Goal: Task Accomplishment & Management: Manage account settings

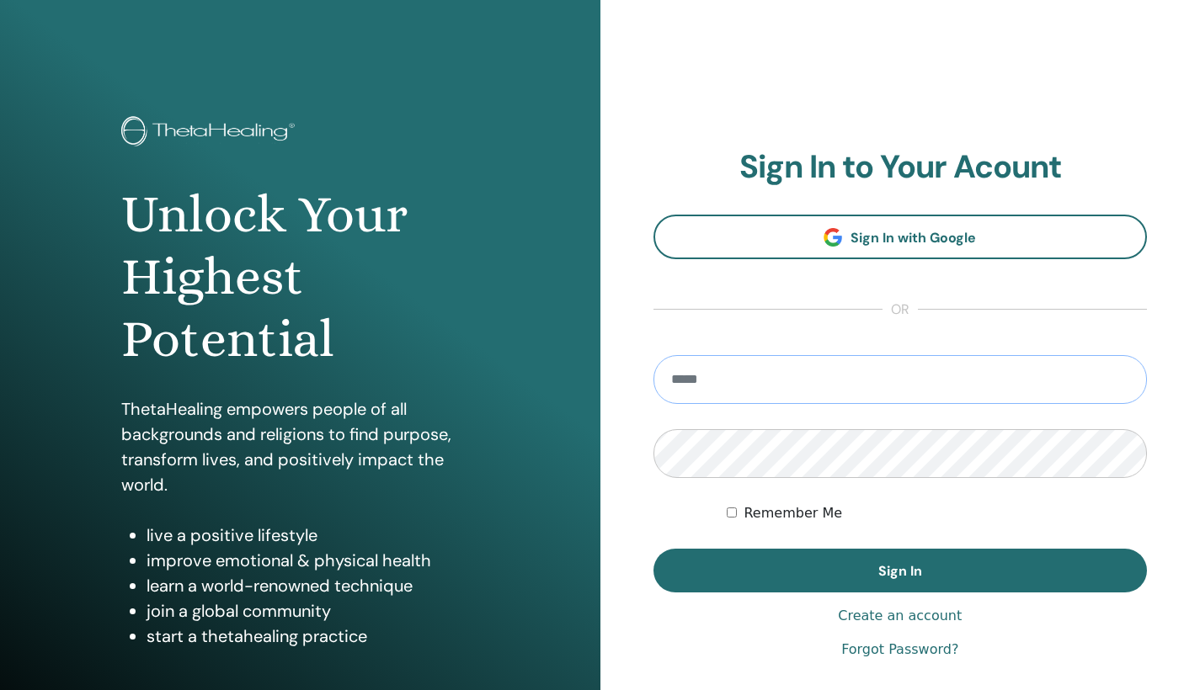
type input "**********"
click at [899, 571] on button "Sign In" at bounding box center [900, 571] width 494 height 44
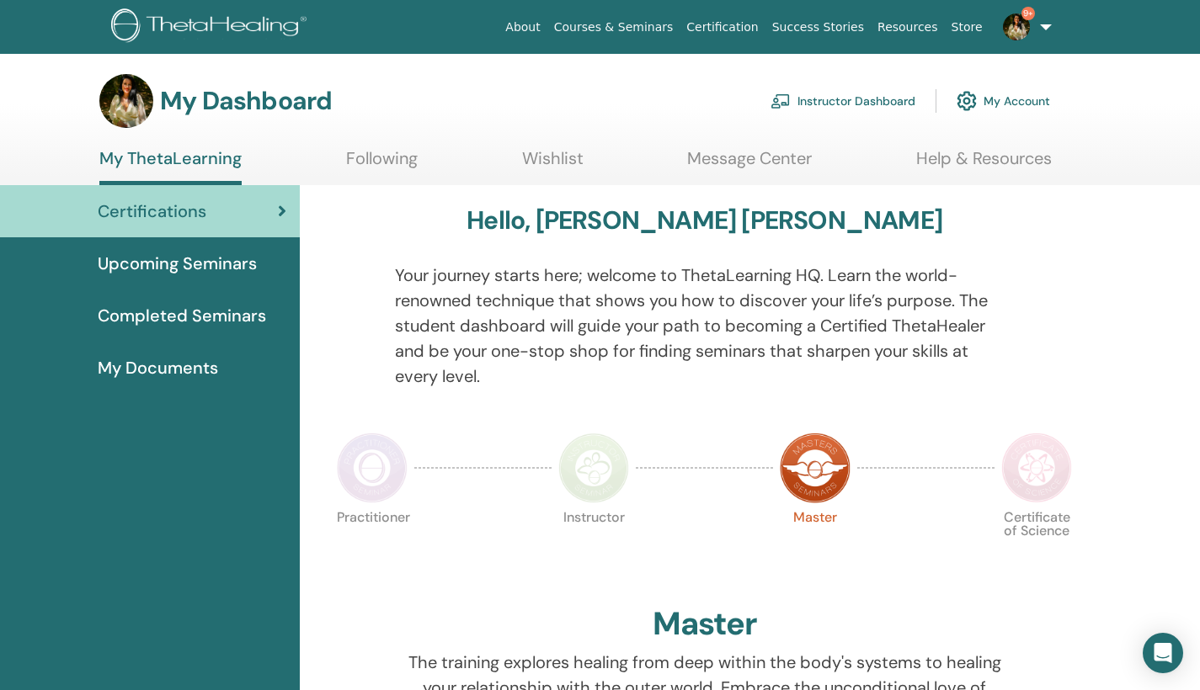
click at [878, 99] on link "Instructor Dashboard" at bounding box center [842, 101] width 145 height 37
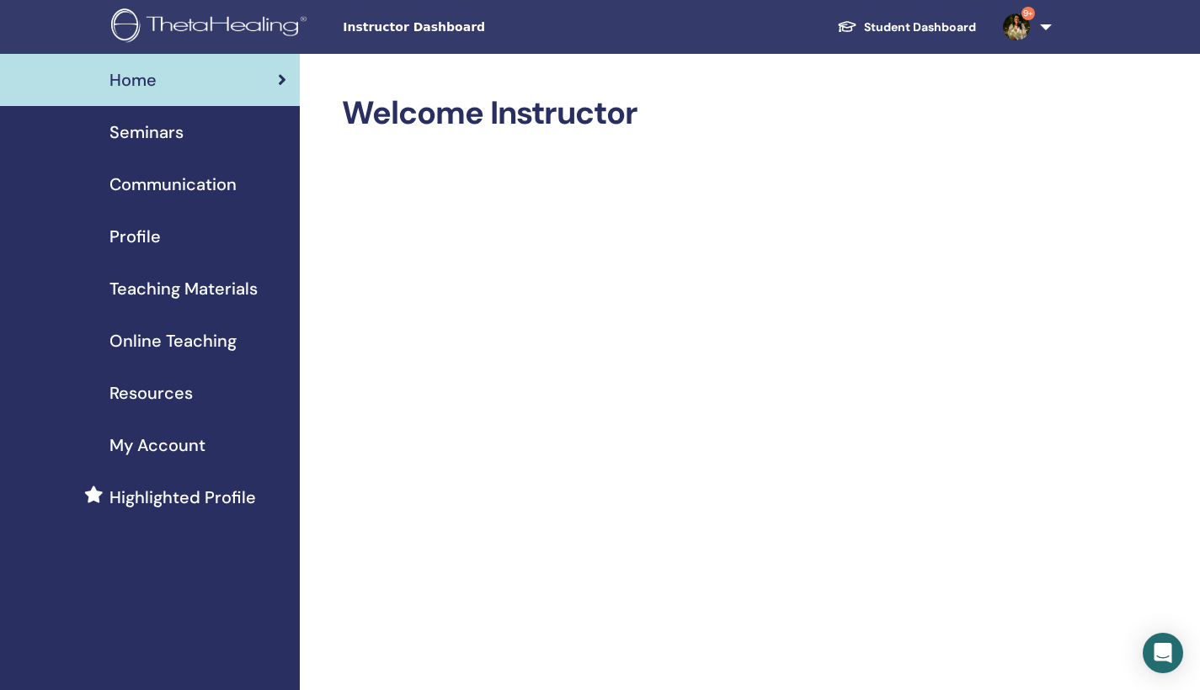
click at [181, 130] on span "Seminars" at bounding box center [146, 132] width 74 height 25
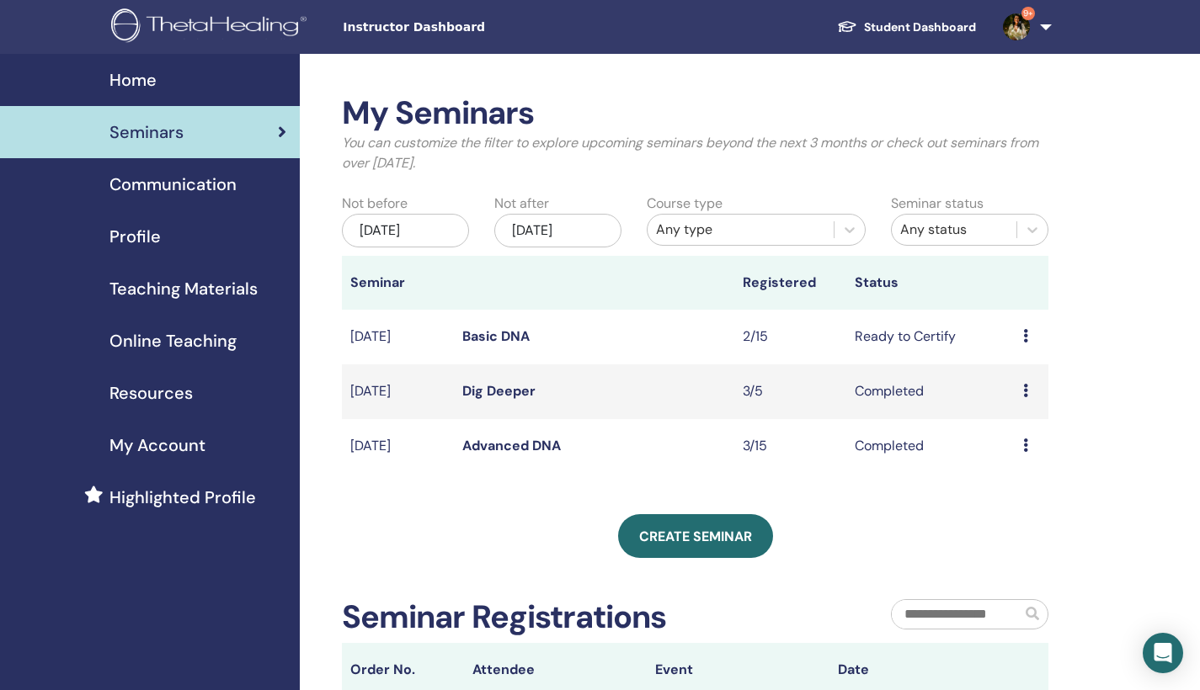
click at [908, 330] on td "Ready to Certify" at bounding box center [930, 337] width 168 height 55
click at [1027, 342] on icon at bounding box center [1025, 335] width 5 height 13
click at [487, 335] on link "Basic DNA" at bounding box center [495, 337] width 67 height 18
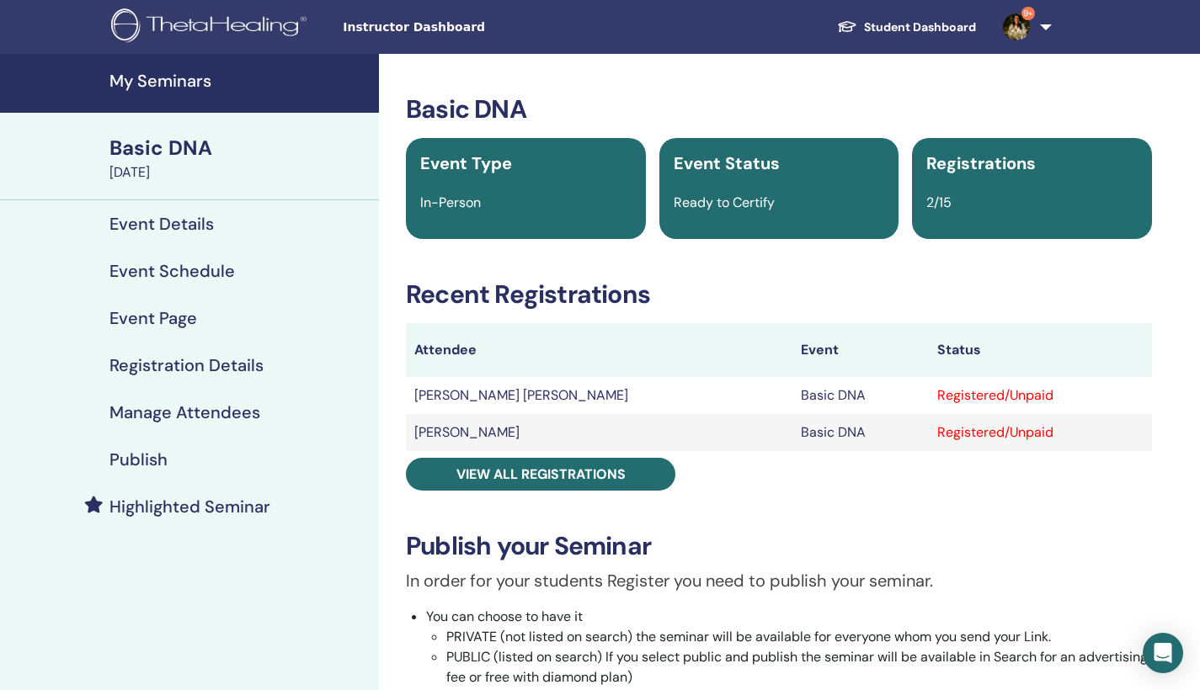
click at [1005, 399] on div "Registered/Unpaid" at bounding box center [1040, 396] width 206 height 20
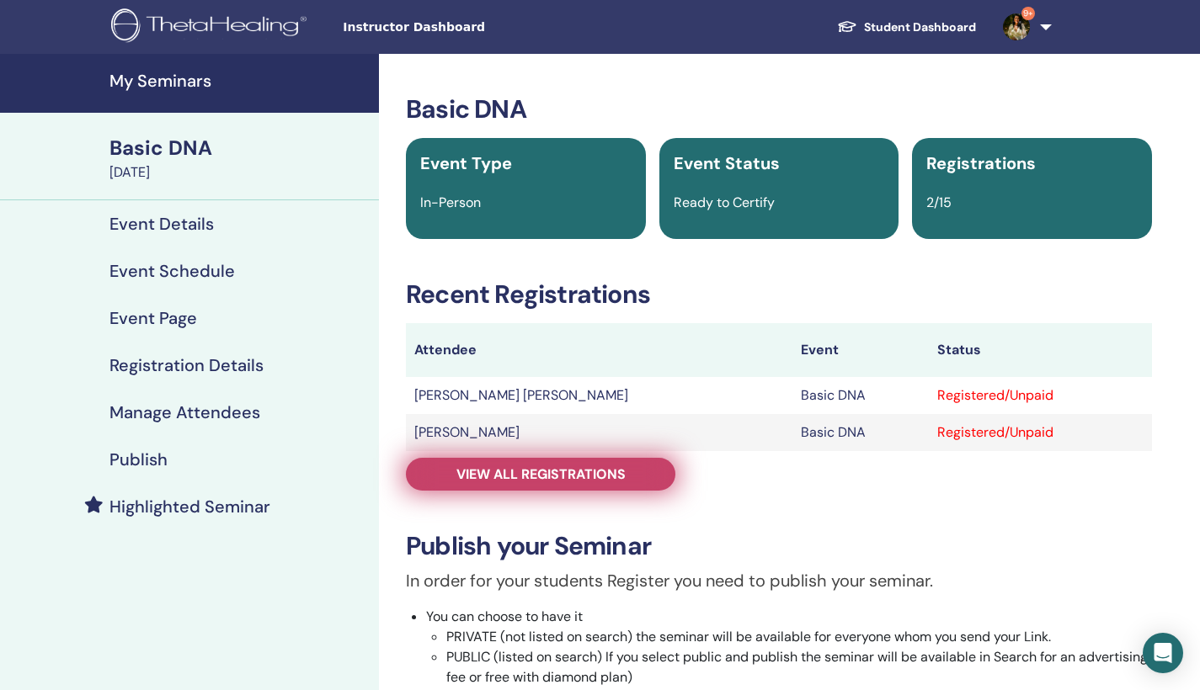
click at [614, 482] on span "View all registrations" at bounding box center [540, 475] width 169 height 18
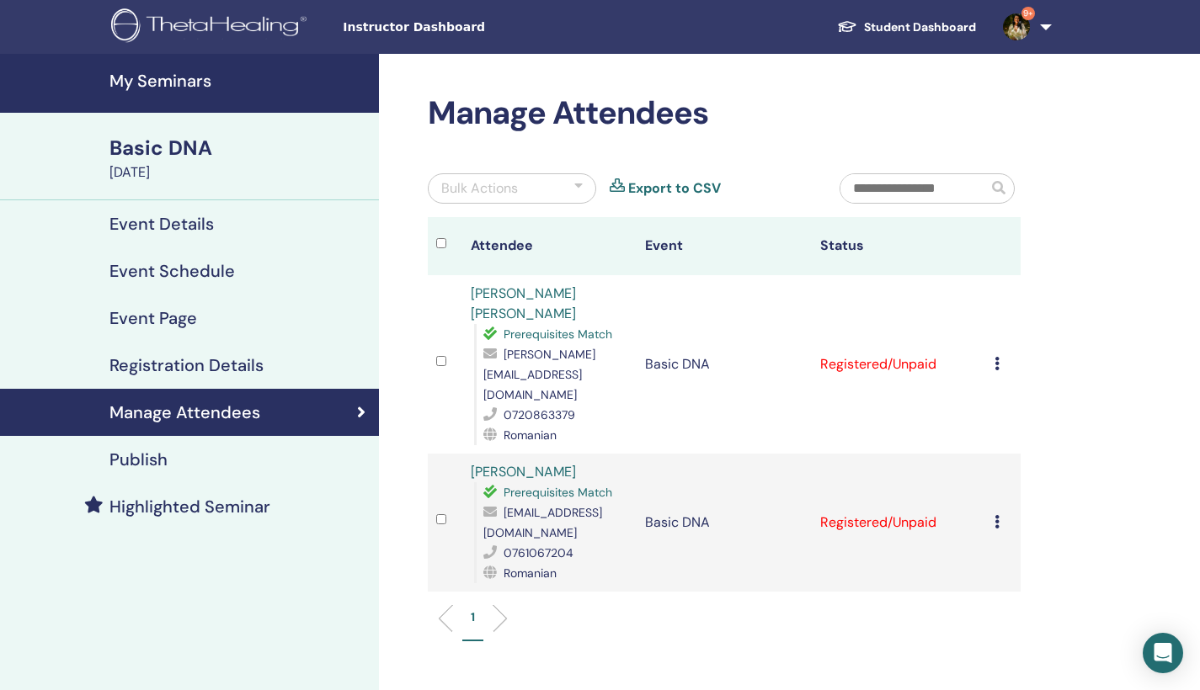
click at [991, 503] on td "Cancel Registration Do not auto-certify Mark as Paid Mark as Unpaid Mark as Abs…" at bounding box center [1003, 523] width 35 height 138
click at [997, 515] on icon at bounding box center [996, 521] width 5 height 13
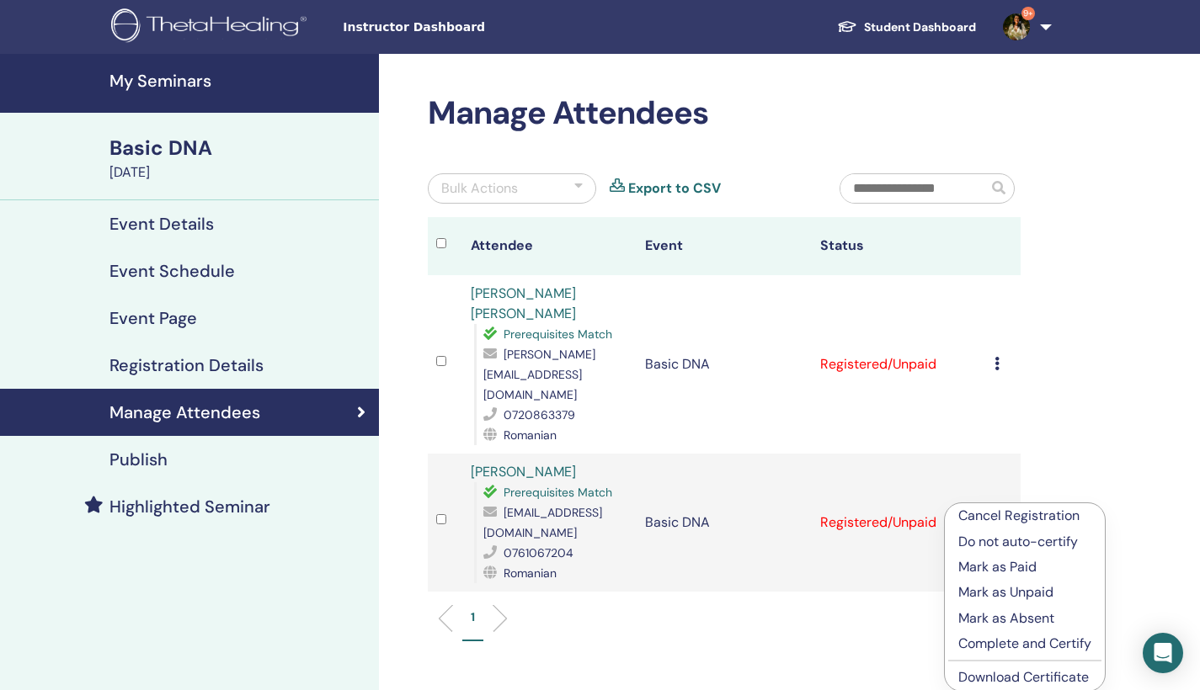
click at [1004, 567] on p "Mark as Paid" at bounding box center [1024, 567] width 133 height 20
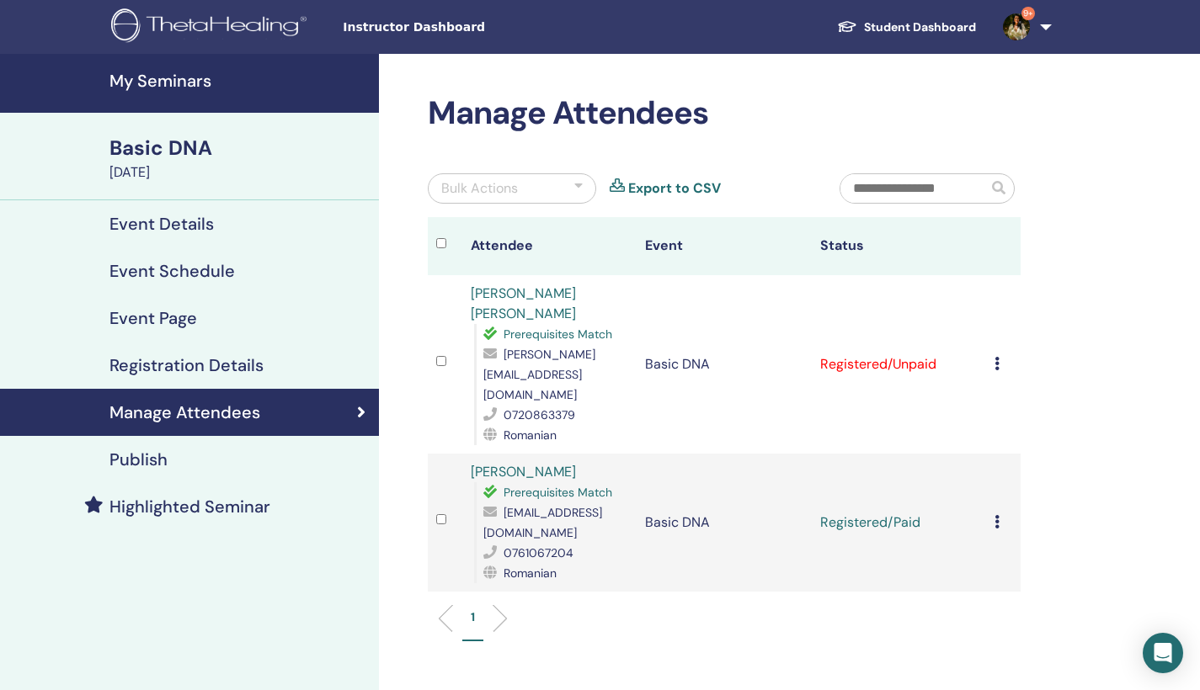
click at [992, 503] on td "Cancel Registration Do not auto-certify Mark as Paid Mark as Unpaid Mark as Abs…" at bounding box center [1003, 523] width 35 height 138
click at [995, 515] on icon at bounding box center [996, 521] width 5 height 13
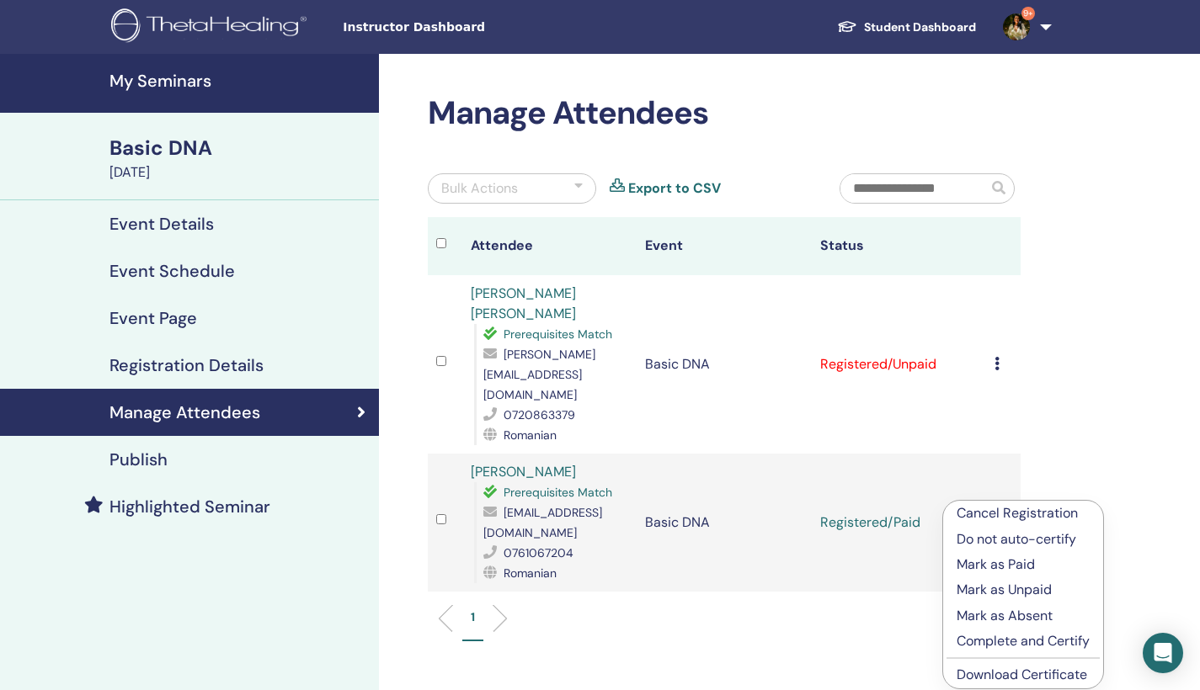
click at [1037, 644] on p "Complete and Certify" at bounding box center [1022, 641] width 133 height 20
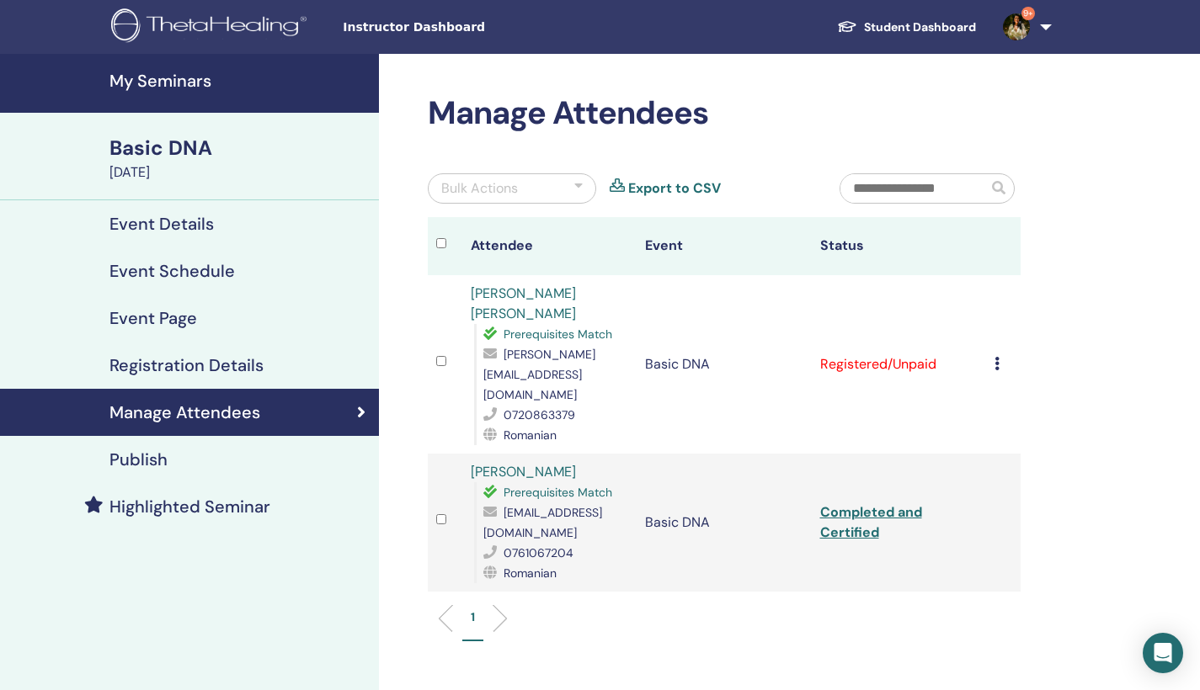
click at [996, 361] on div "Cancel Registration Do not auto-certify Mark as Paid Mark as Unpaid Mark as Abs…" at bounding box center [1003, 364] width 18 height 20
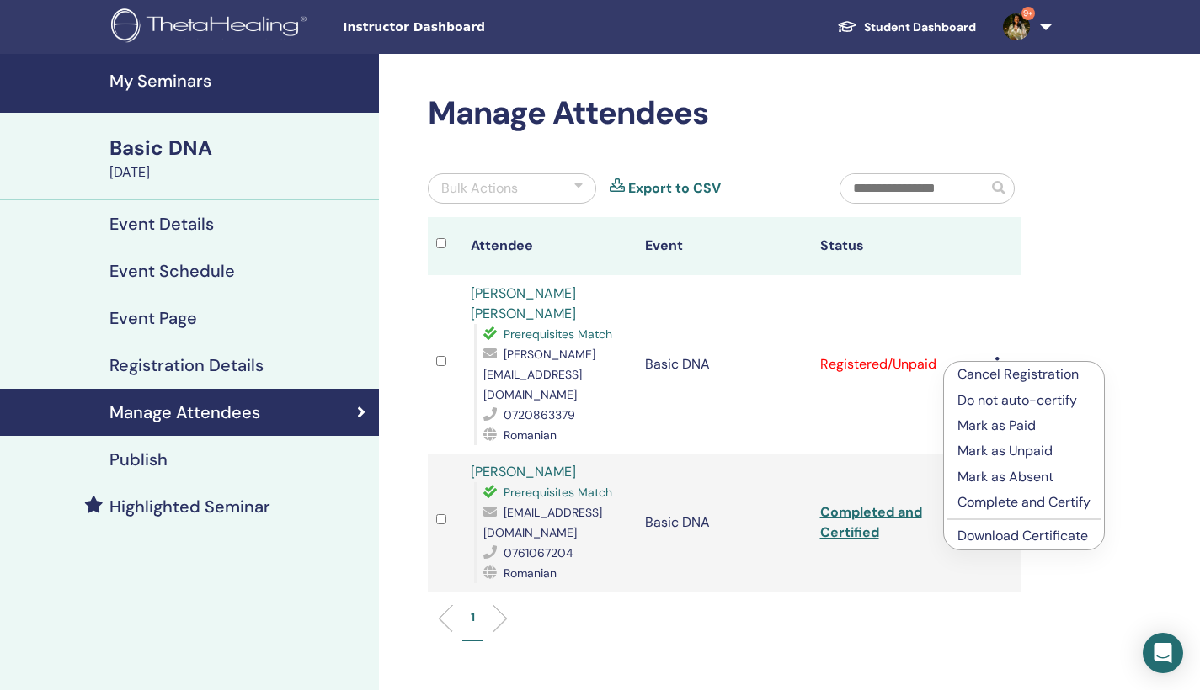
click at [1007, 425] on p "Mark as Paid" at bounding box center [1023, 426] width 133 height 20
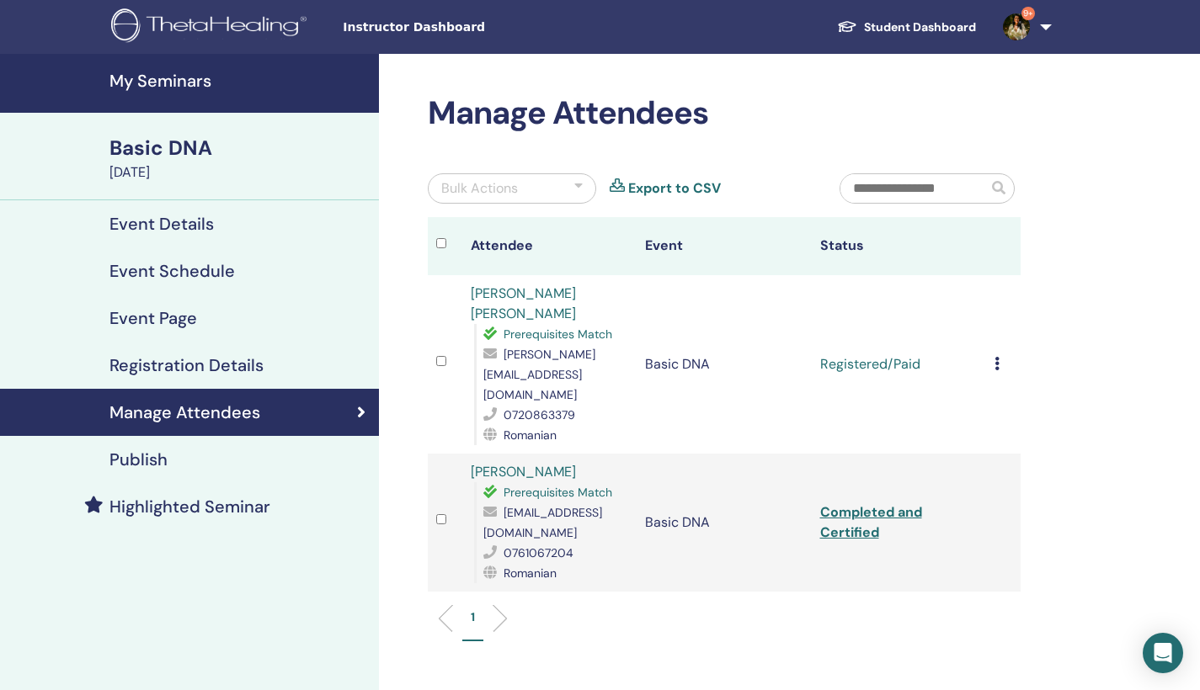
click at [994, 357] on icon at bounding box center [996, 363] width 5 height 13
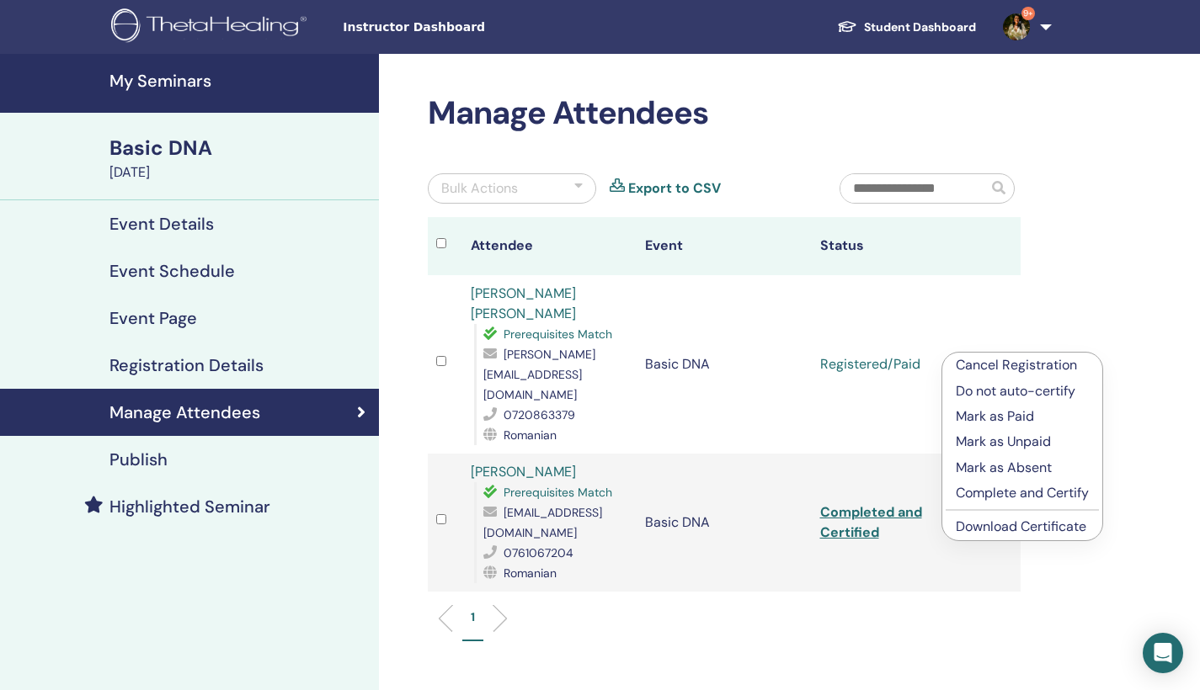
click at [1039, 493] on p "Complete and Certify" at bounding box center [1022, 493] width 133 height 20
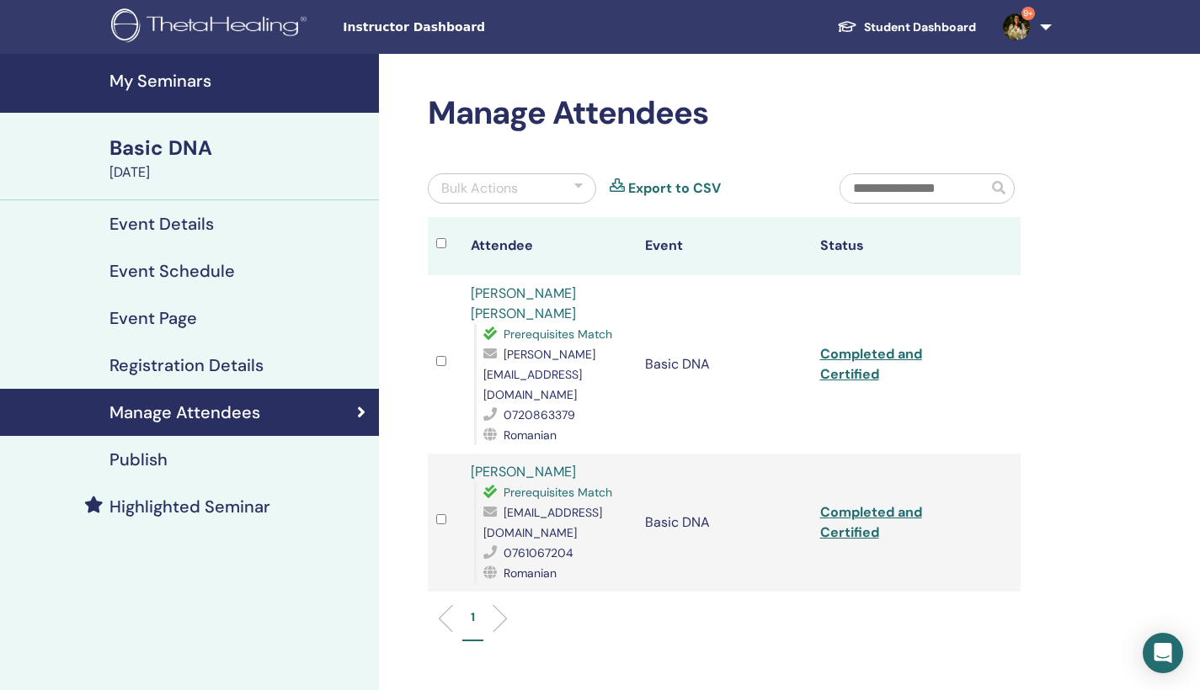
click at [862, 345] on link "Completed and Certified" at bounding box center [871, 364] width 102 height 38
click at [860, 503] on link "Completed and Certified" at bounding box center [871, 522] width 102 height 38
